Goal: Information Seeking & Learning: Find contact information

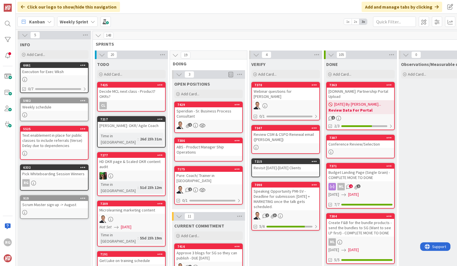
scroll to position [440, 0]
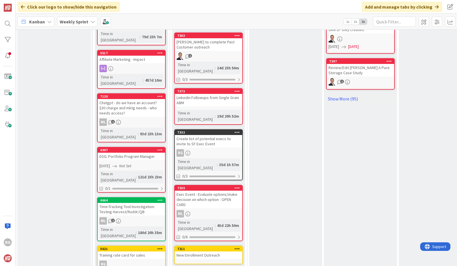
click at [214, 149] on div "RG" at bounding box center [208, 152] width 67 height 7
click at [214, 111] on div "5 INFO Add Card... 6661 Execution for Exec Wksh 0/7 5982 Weekly schedule 5525 T…" at bounding box center [236, 147] width 441 height 237
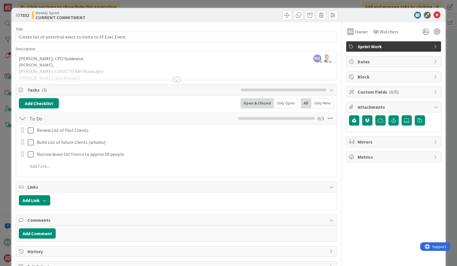
click at [160, 63] on div "RG [PERSON_NAME] just joined [PERSON_NAME] joined 5 hrs 59 m ago [PERSON_NAME],…" at bounding box center [176, 66] width 321 height 28
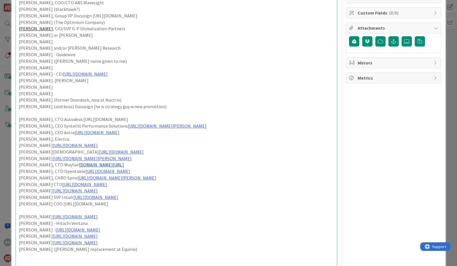
scroll to position [80, 0]
click at [165, 125] on link "[URL][DOMAIN_NAME][PERSON_NAME]" at bounding box center [167, 125] width 79 height 6
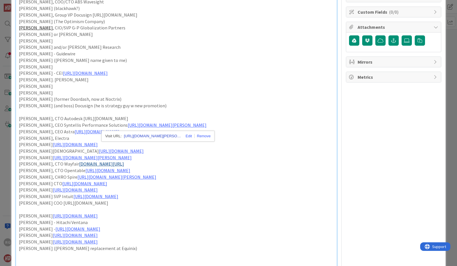
click at [155, 135] on link "[URL][DOMAIN_NAME][PERSON_NAME]" at bounding box center [152, 136] width 57 height 7
click at [89, 132] on link "[URL][DOMAIN_NAME]" at bounding box center [97, 132] width 45 height 6
click at [93, 143] on link "[URL][DOMAIN_NAME]" at bounding box center [88, 142] width 39 height 7
click at [224, 132] on p "[PERSON_NAME], CEO Astra [URL][DOMAIN_NAME]" at bounding box center [176, 132] width 315 height 7
click at [78, 144] on link "[URL][DOMAIN_NAME]" at bounding box center [75, 145] width 45 height 6
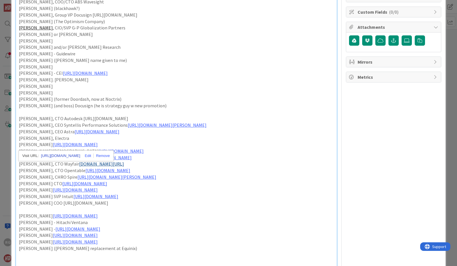
click at [72, 155] on link "[URL][DOMAIN_NAME]" at bounding box center [60, 155] width 39 height 7
click at [241, 140] on p "[PERSON_NAME], Electra" at bounding box center [176, 138] width 315 height 7
click at [99, 149] on link "[URL][DOMAIN_NAME]" at bounding box center [121, 151] width 45 height 6
click at [75, 161] on link "[URL][DOMAIN_NAME]" at bounding box center [66, 162] width 39 height 7
click at [220, 157] on p "[PERSON_NAME] [URL][DOMAIN_NAME][PERSON_NAME]" at bounding box center [176, 158] width 315 height 7
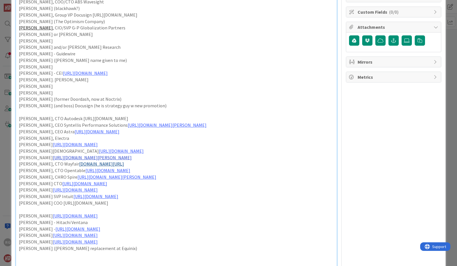
click at [105, 157] on link "[URL][DOMAIN_NAME][PERSON_NAME]" at bounding box center [92, 158] width 79 height 6
click at [95, 167] on link "[URL][DOMAIN_NAME][PERSON_NAME]" at bounding box center [91, 168] width 57 height 7
click at [218, 171] on p "[PERSON_NAME], CTO Opentable [URL][DOMAIN_NAME]" at bounding box center [176, 170] width 315 height 7
click at [94, 164] on link "[DOMAIN_NAME][URL]" at bounding box center [101, 164] width 45 height 6
click at [91, 172] on link "[URL][DOMAIN_NAME]" at bounding box center [80, 175] width 39 height 7
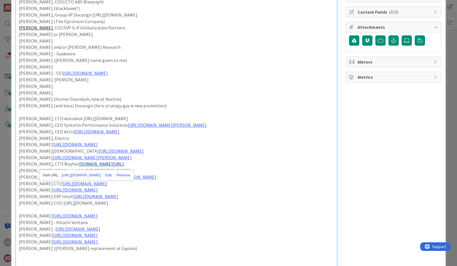
click at [246, 172] on p "[PERSON_NAME], CTO Opentable [URL][DOMAIN_NAME]" at bounding box center [176, 170] width 315 height 7
click at [117, 168] on link "[URL][DOMAIN_NAME]" at bounding box center [107, 171] width 45 height 6
click at [109, 181] on link "[URL][DOMAIN_NAME]" at bounding box center [101, 181] width 39 height 7
click at [242, 149] on p "[PERSON_NAME][DEMOGRAPHIC_DATA] [URL][DOMAIN_NAME]" at bounding box center [176, 151] width 315 height 7
click at [134, 177] on link "[URL][DOMAIN_NAME][PERSON_NAME]" at bounding box center [116, 177] width 79 height 6
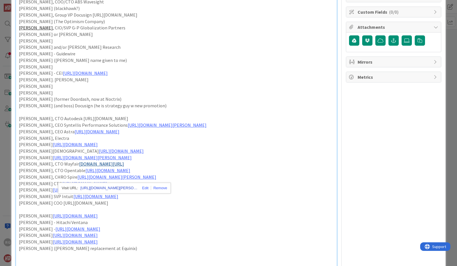
click at [120, 186] on link "[URL][DOMAIN_NAME][PERSON_NAME]" at bounding box center [109, 188] width 57 height 7
click at [220, 169] on p "[PERSON_NAME], CTO Opentable [URL][DOMAIN_NAME]" at bounding box center [176, 170] width 315 height 7
click at [97, 183] on link "[URL][DOMAIN_NAME]" at bounding box center [84, 184] width 45 height 6
click at [91, 194] on link "[URL][DOMAIN_NAME]" at bounding box center [80, 194] width 39 height 7
click at [207, 166] on p "[PERSON_NAME], CTO Wayfair [DOMAIN_NAME][URL]" at bounding box center [176, 164] width 315 height 7
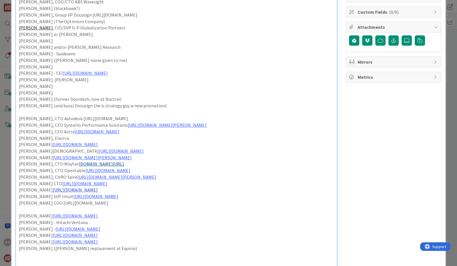
click at [98, 189] on link "[URL][DOMAIN_NAME]" at bounding box center [75, 190] width 45 height 6
click at [83, 199] on link "[URL][DOMAIN_NAME]" at bounding box center [67, 201] width 39 height 7
click at [243, 152] on p "[PERSON_NAME][DEMOGRAPHIC_DATA] [URL][DOMAIN_NAME]" at bounding box center [176, 151] width 315 height 7
click at [118, 196] on link "[URL][DOMAIN_NAME]" at bounding box center [95, 197] width 45 height 6
click at [115, 208] on link "[URL][DOMAIN_NAME]" at bounding box center [95, 207] width 39 height 7
